Goal: Task Accomplishment & Management: Use online tool/utility

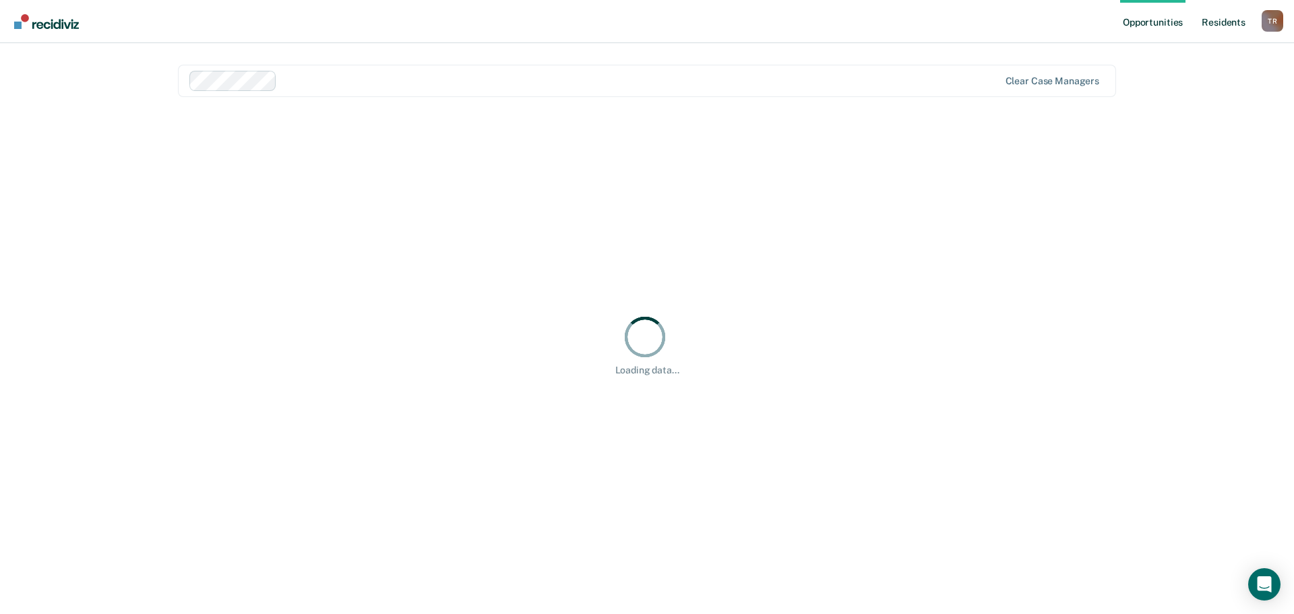
click at [1223, 20] on link "Resident s" at bounding box center [1223, 21] width 49 height 43
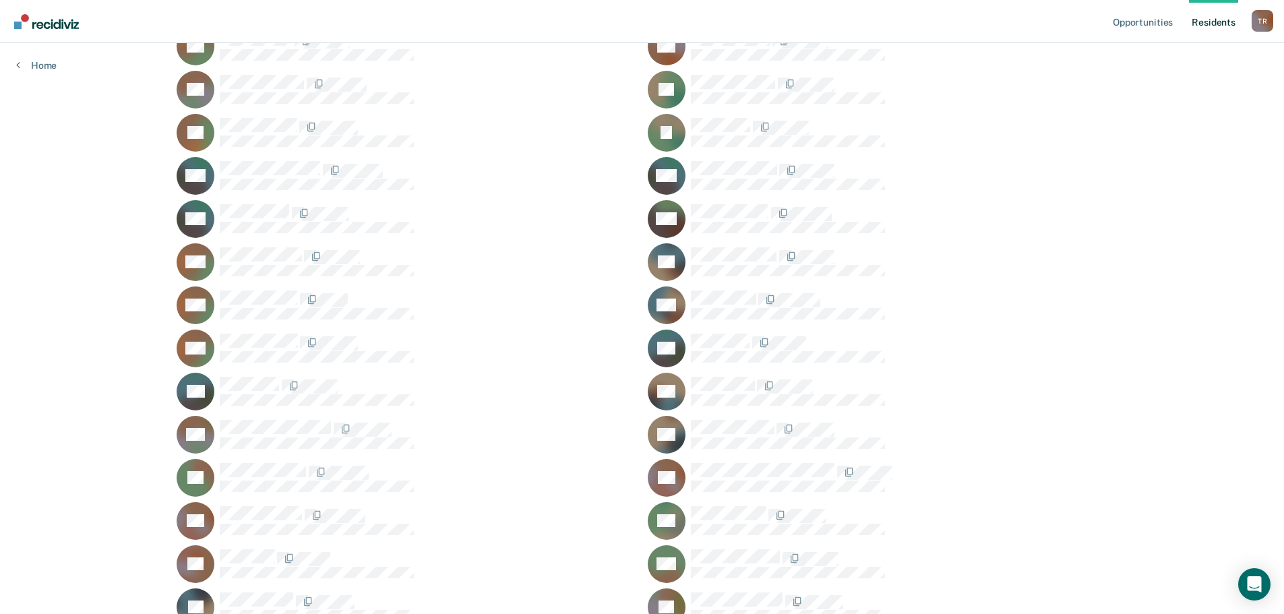
scroll to position [717, 0]
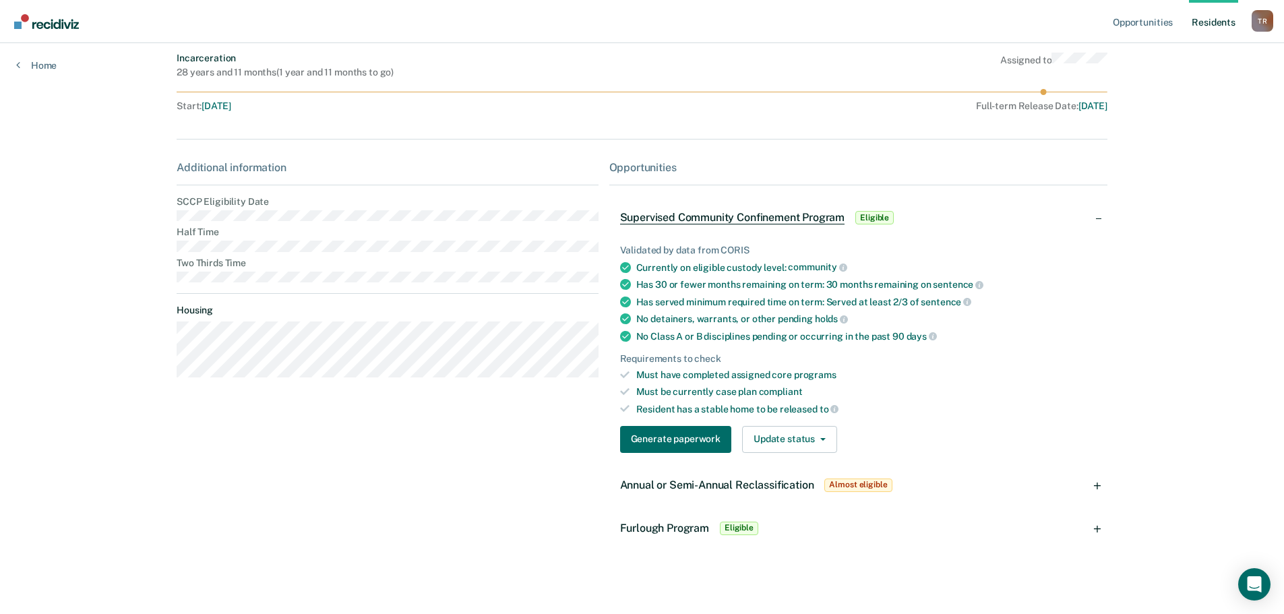
scroll to position [102, 0]
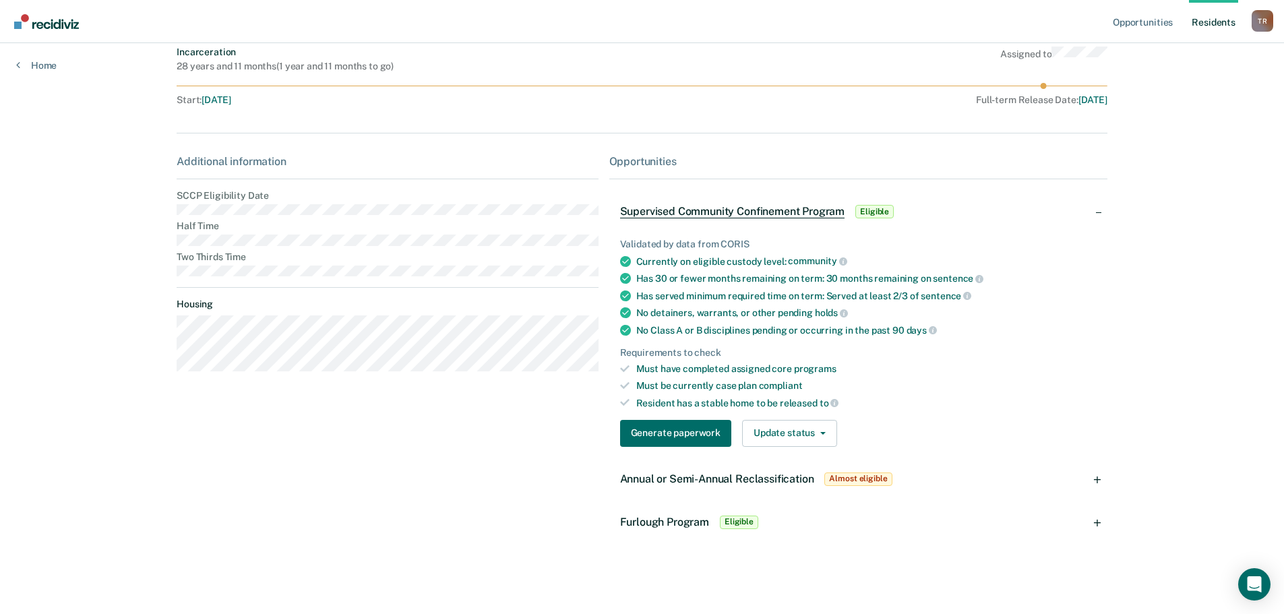
click at [726, 473] on span "Annual or Semi-Annual Reclassification" at bounding box center [717, 478] width 194 height 13
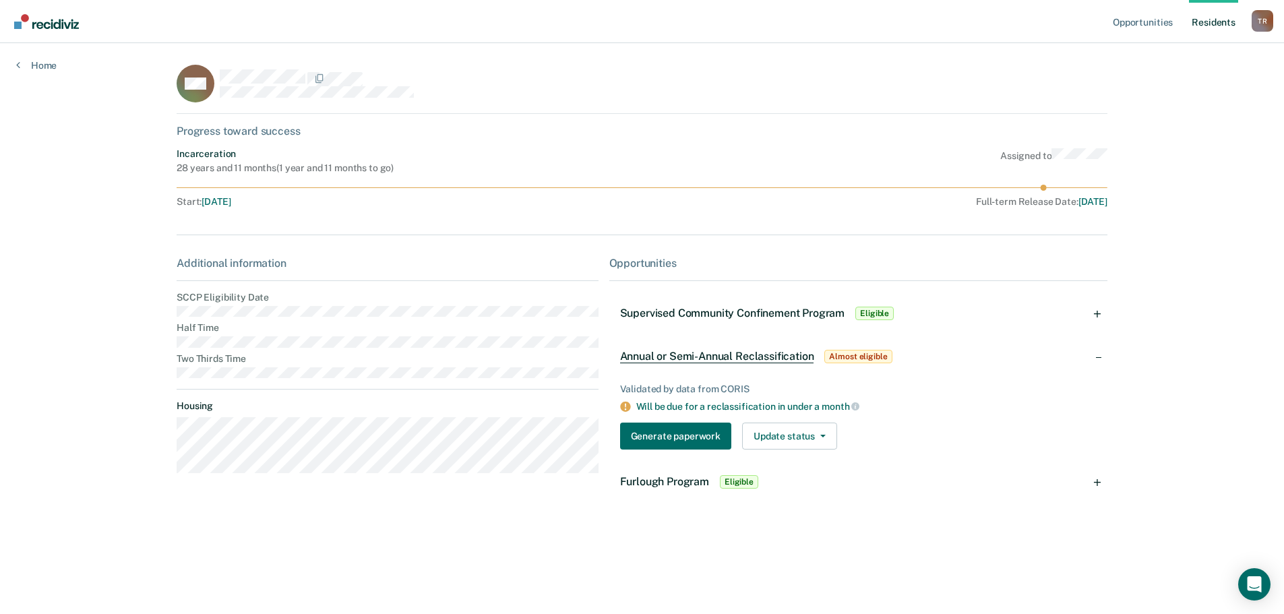
scroll to position [0, 0]
click at [683, 438] on button "Generate paperwork" at bounding box center [676, 436] width 111 height 27
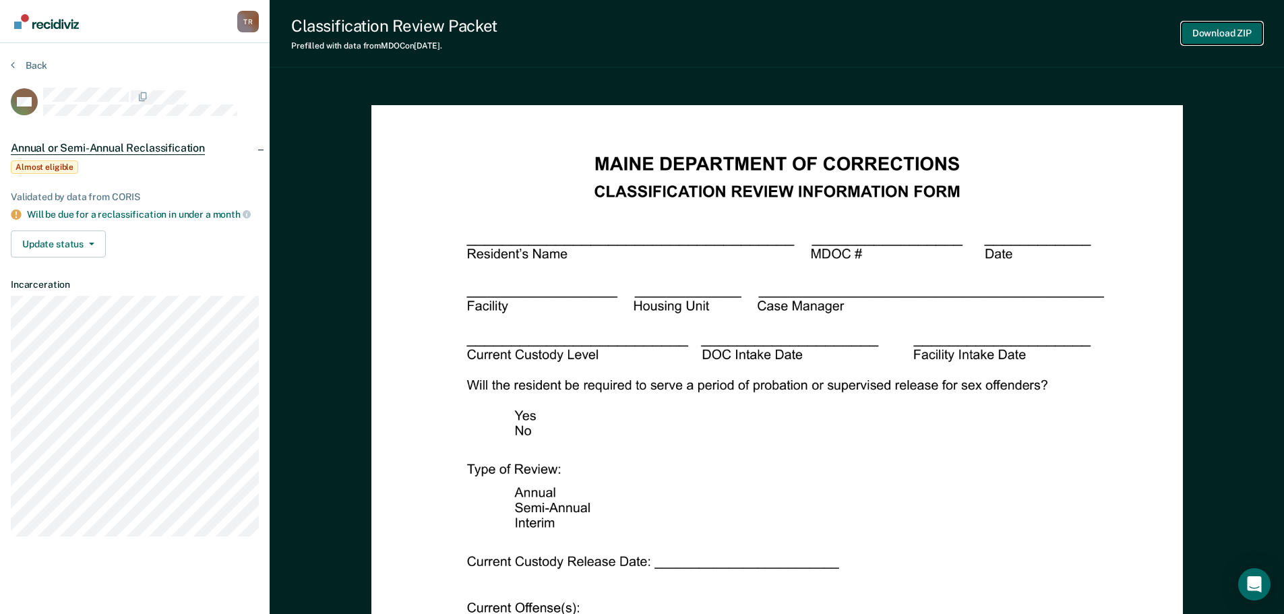
click at [1202, 39] on button "Download ZIP" at bounding box center [1221, 33] width 81 height 22
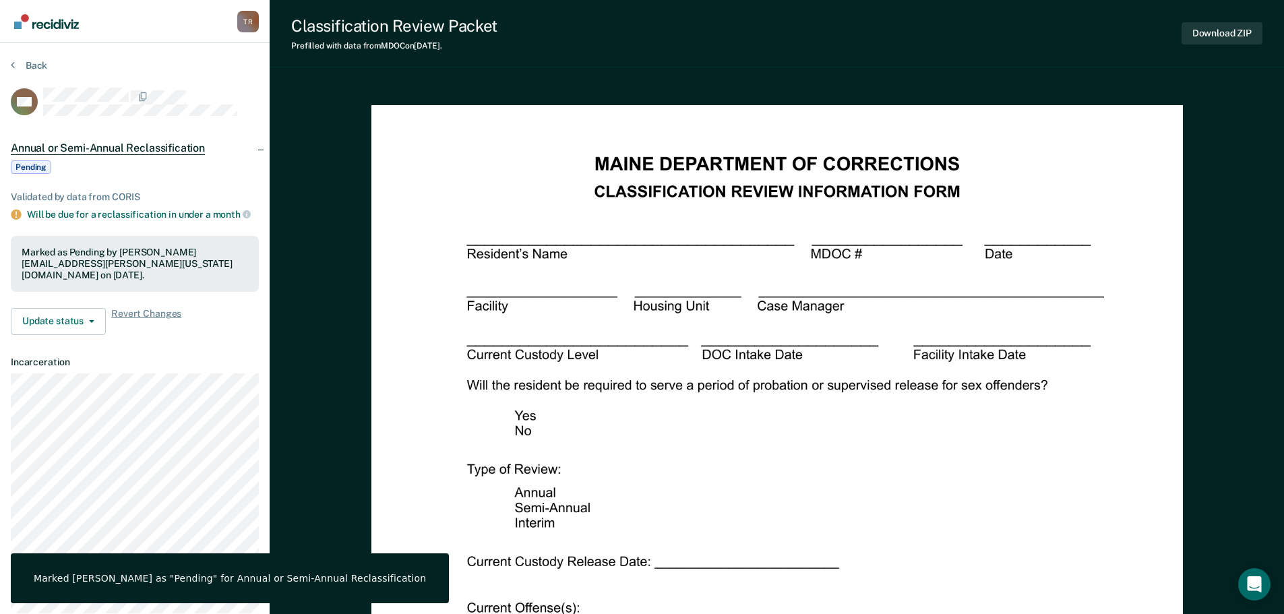
click at [42, 20] on img "Go to Recidiviz Home" at bounding box center [46, 21] width 65 height 15
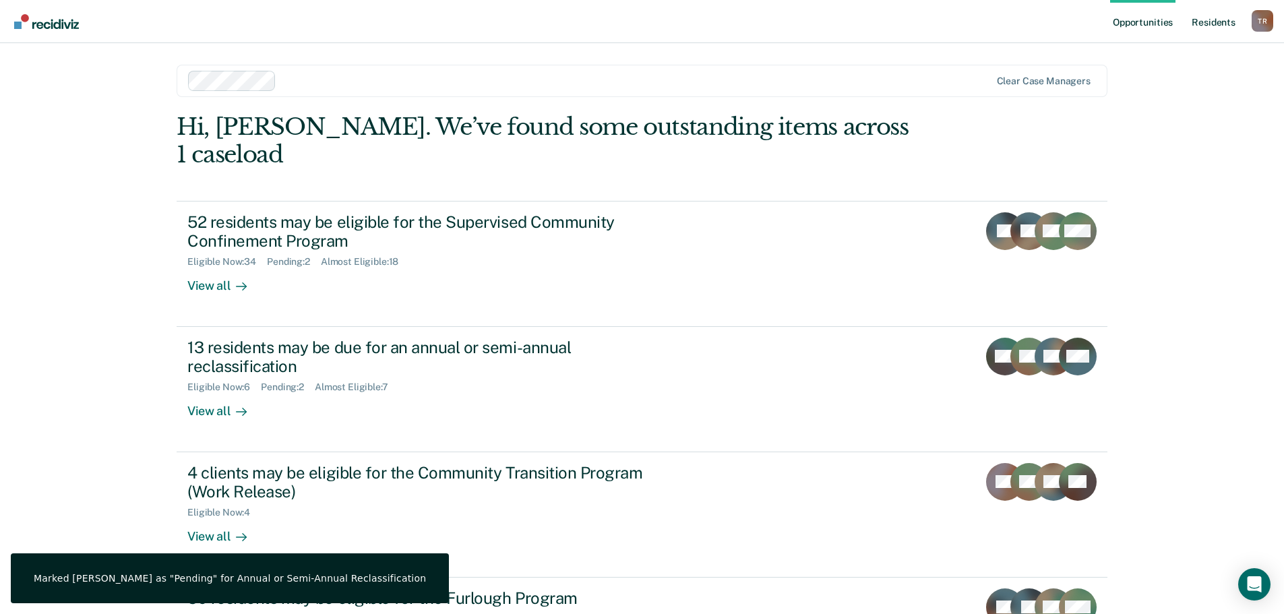
click at [1223, 22] on link "Resident s" at bounding box center [1213, 21] width 49 height 43
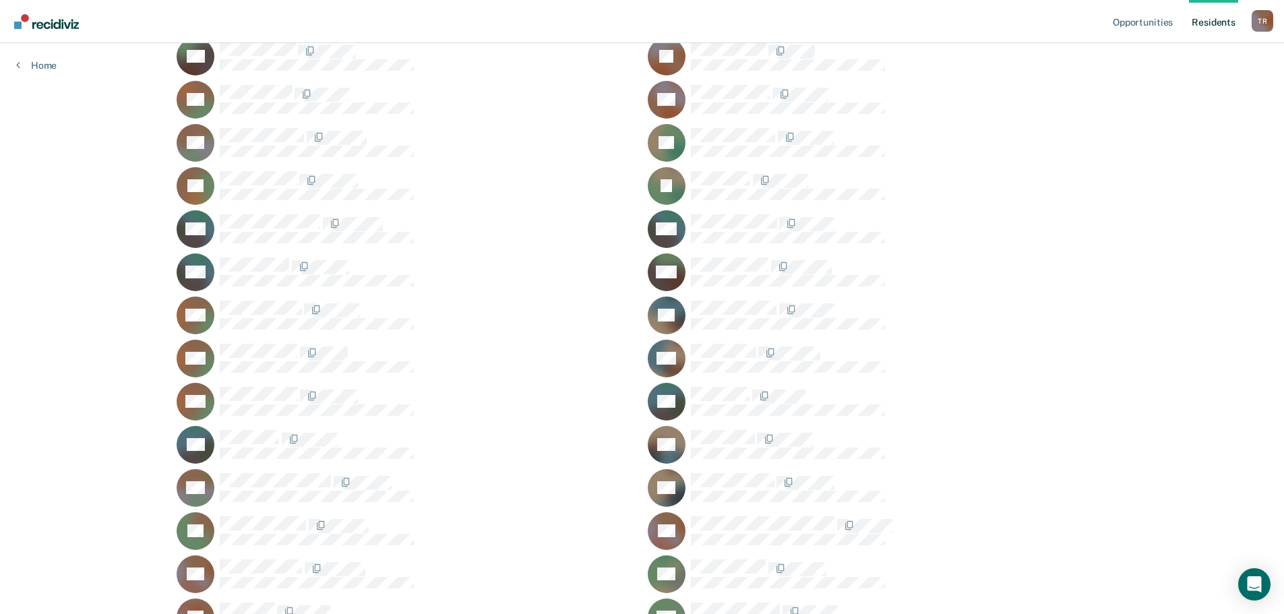
scroll to position [1189, 0]
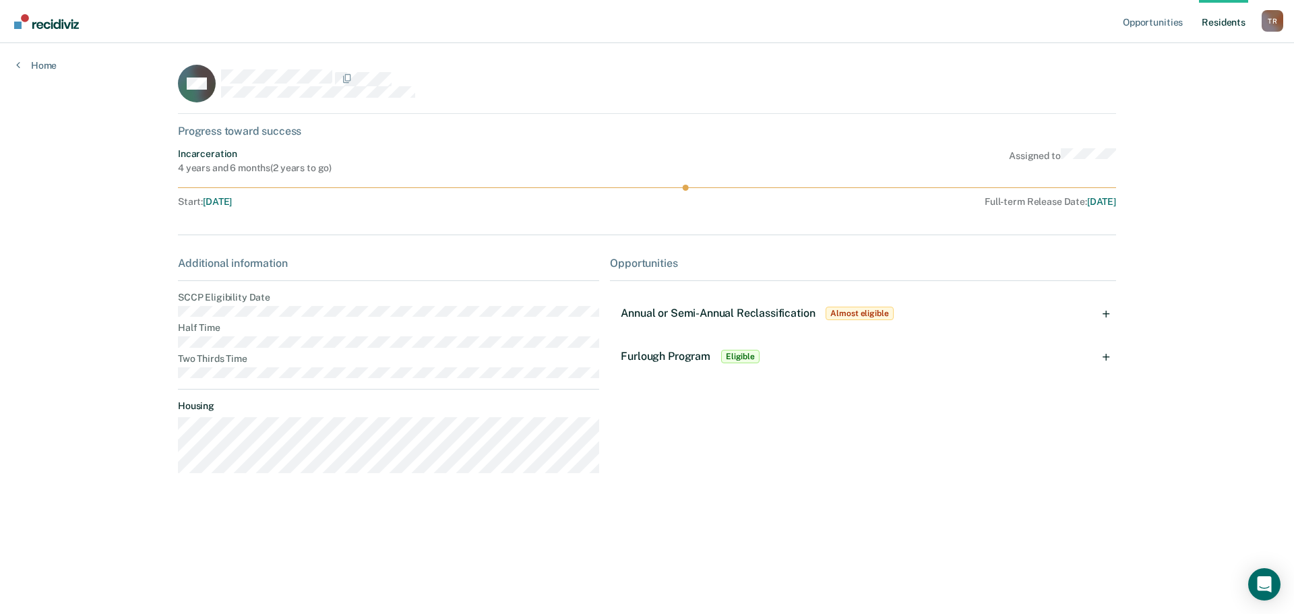
click at [793, 314] on span "Annual or Semi-Annual Reclassification" at bounding box center [718, 313] width 194 height 13
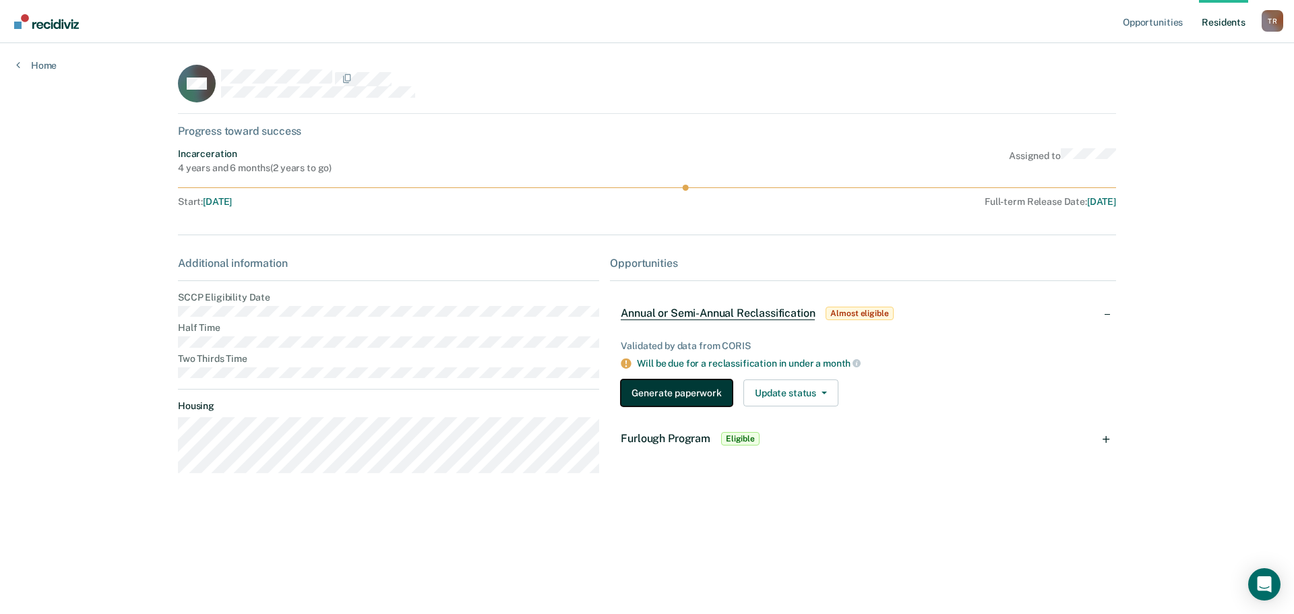
click at [674, 398] on button "Generate paperwork" at bounding box center [676, 392] width 111 height 27
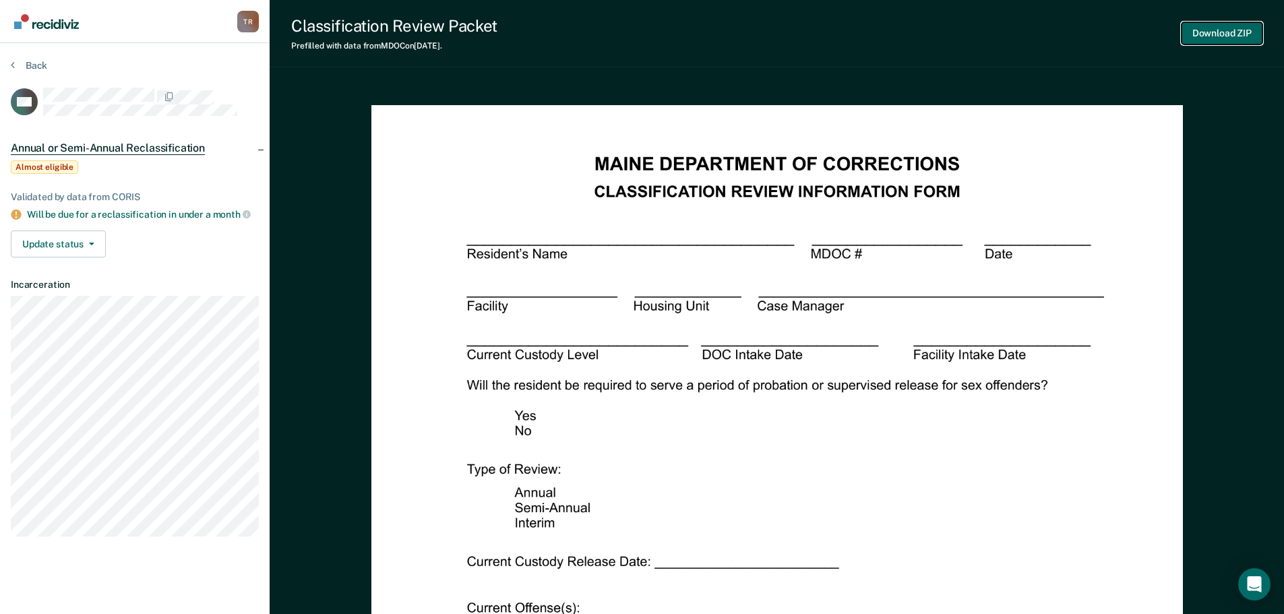
click at [1252, 30] on button "Download ZIP" at bounding box center [1221, 33] width 81 height 22
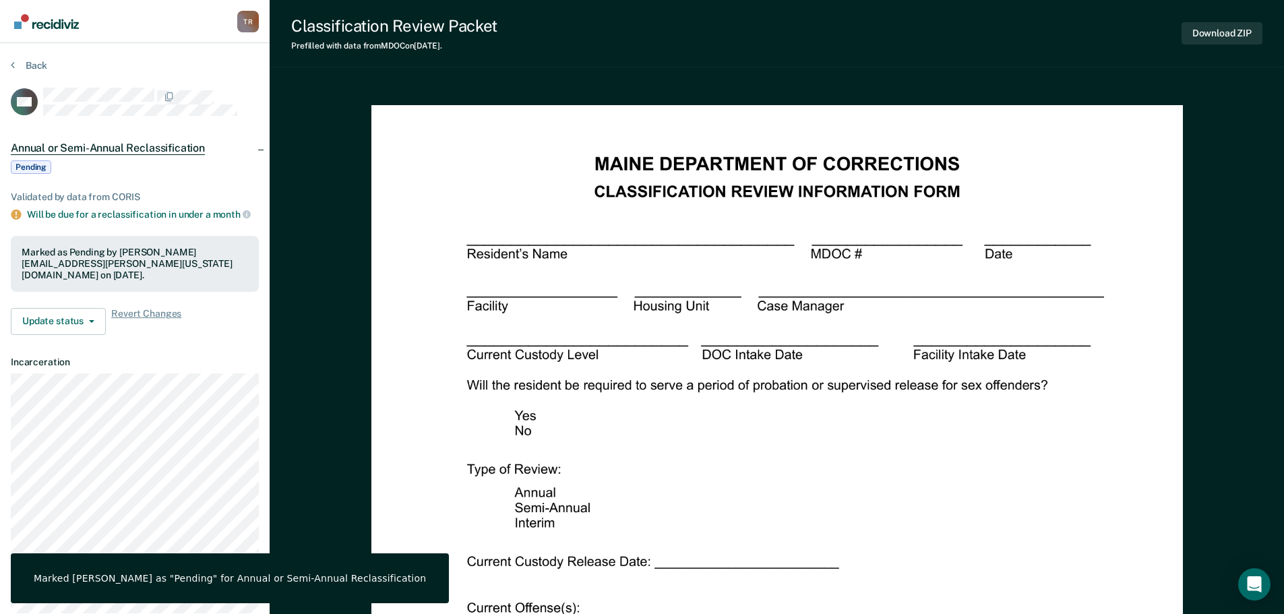
click at [53, 28] on img "Go to Recidiviz Home" at bounding box center [46, 21] width 65 height 15
